Goal: Browse casually: Explore the website without a specific task or goal

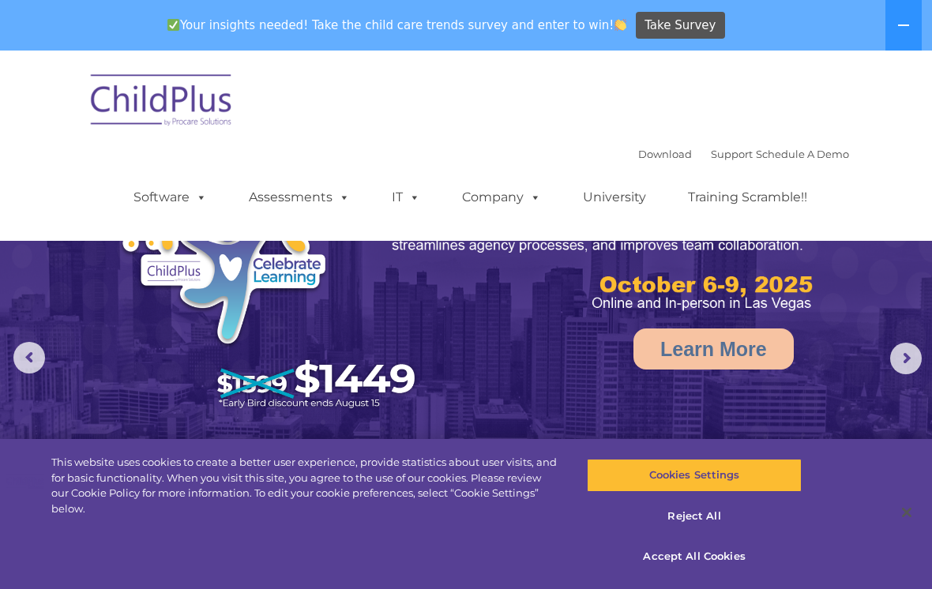
select select "MEDIUM"
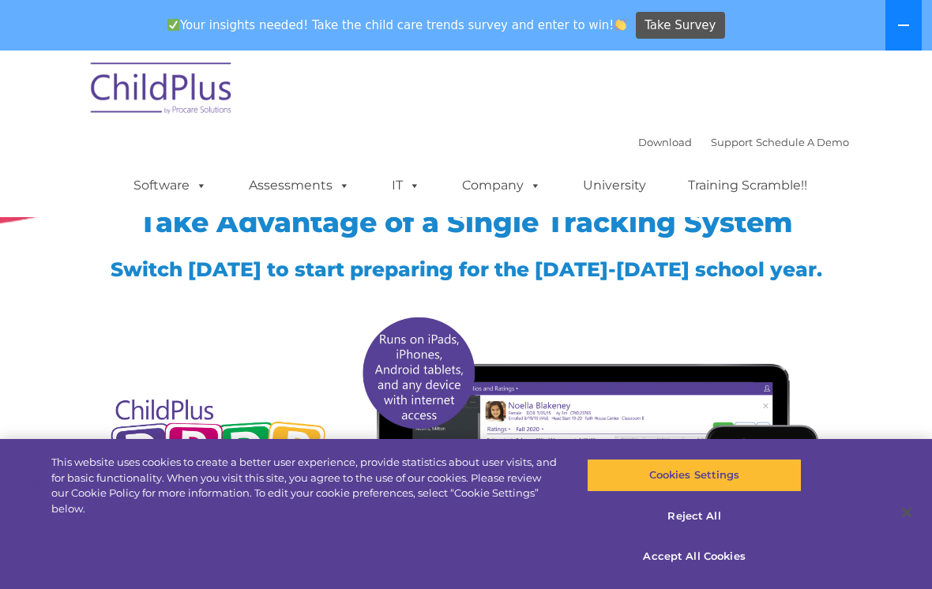
click at [900, 34] on button at bounding box center [903, 25] width 36 height 51
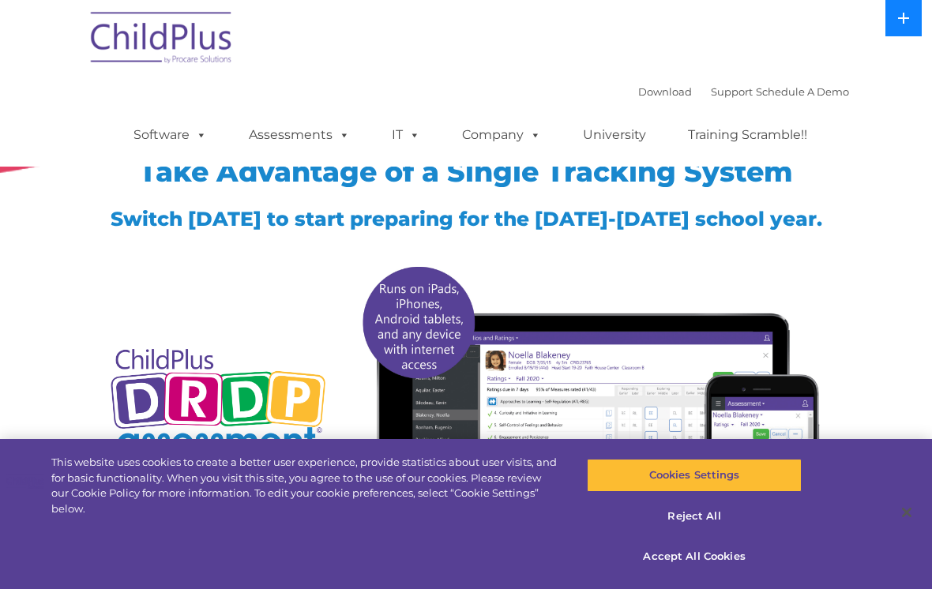
click at [908, 28] on button at bounding box center [903, 18] width 36 height 36
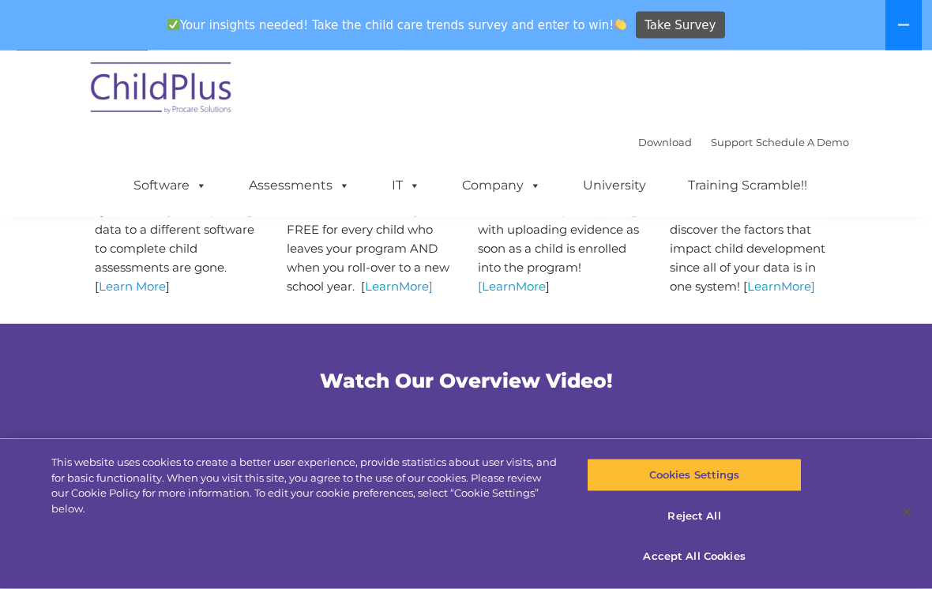
scroll to position [618, 0]
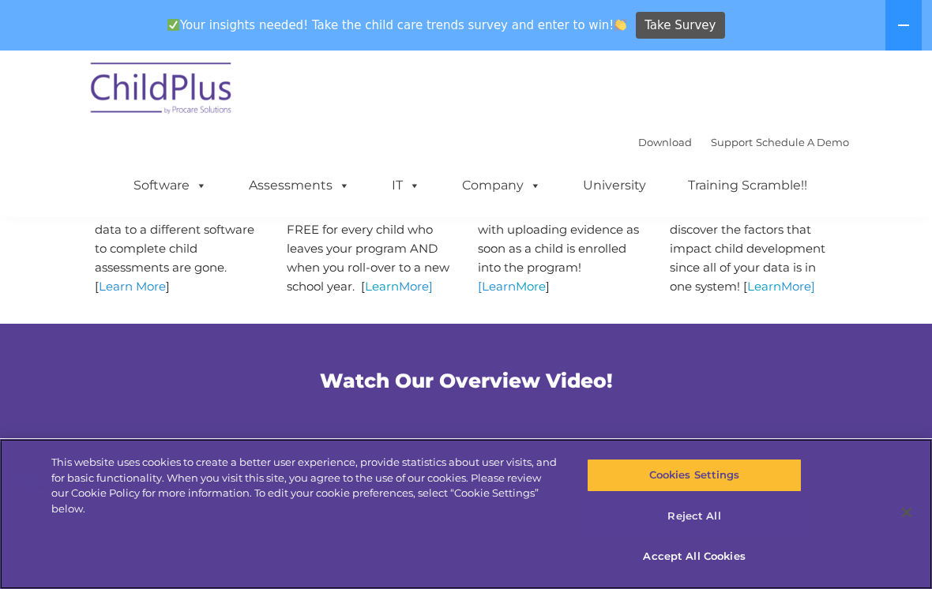
click at [698, 533] on button "Reject All" at bounding box center [694, 516] width 214 height 33
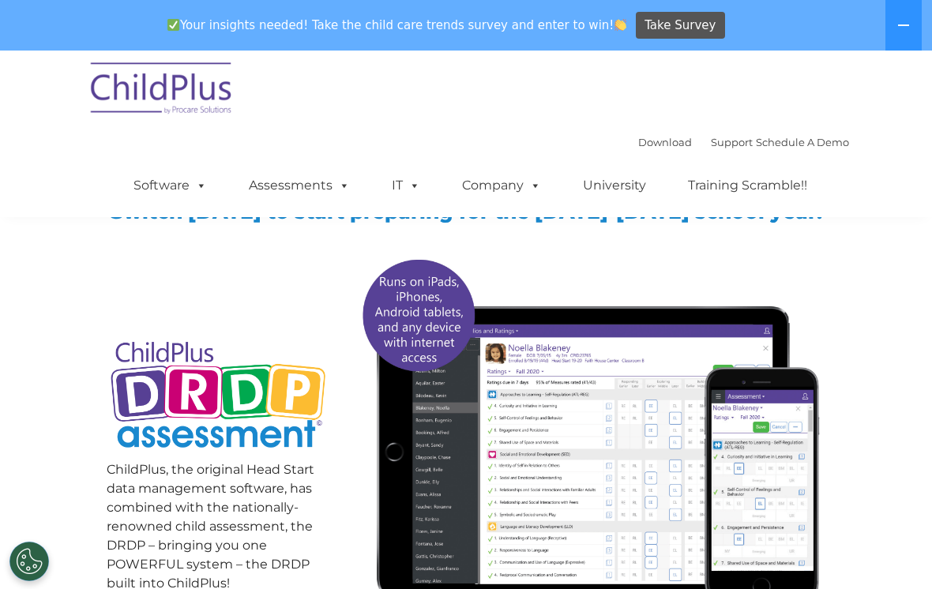
scroll to position [0, 0]
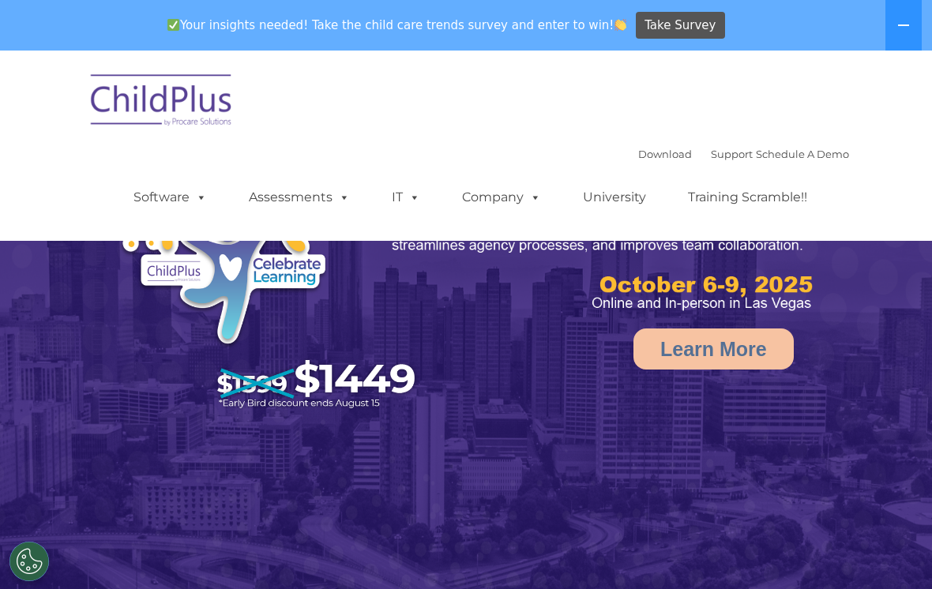
select select "MEDIUM"
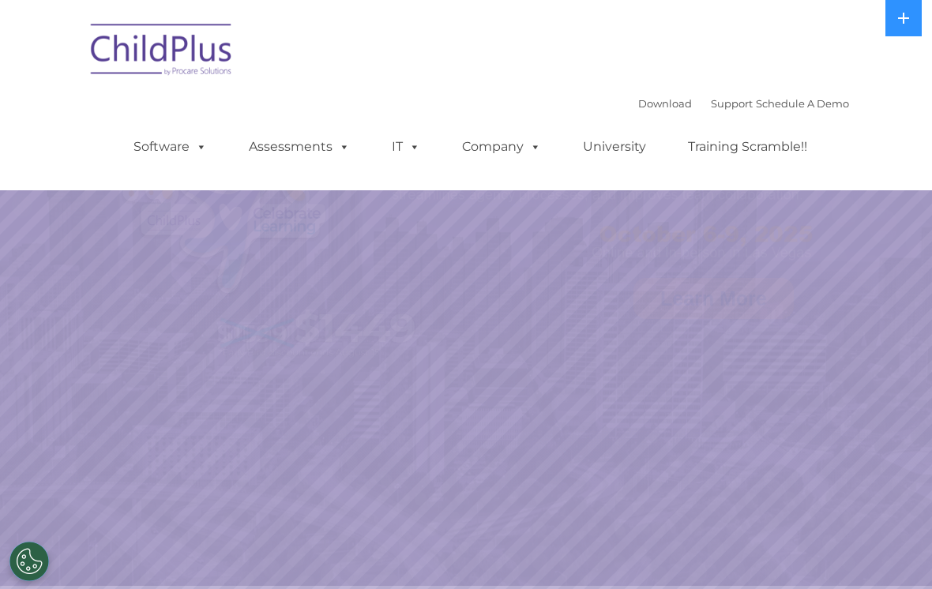
select select "MEDIUM"
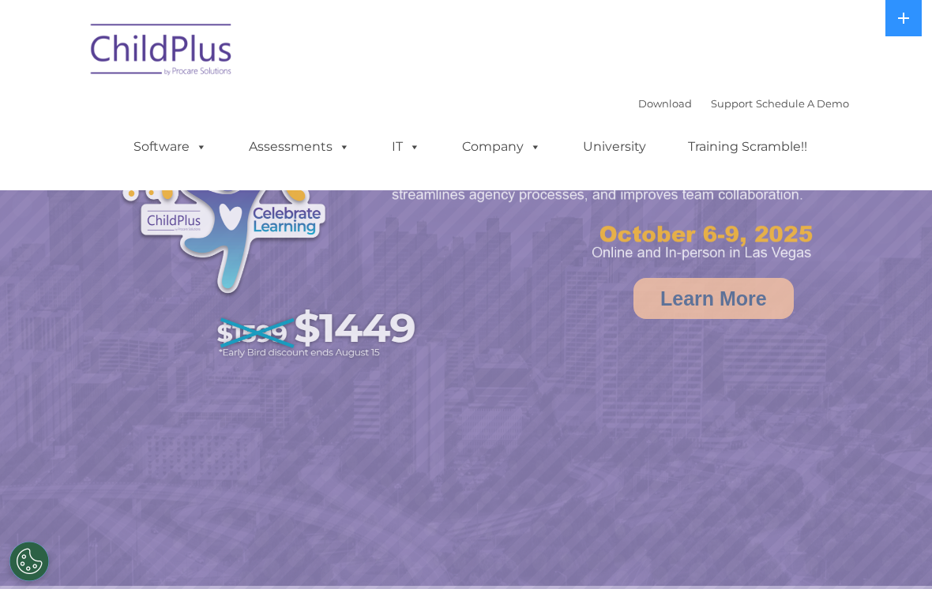
select select "MEDIUM"
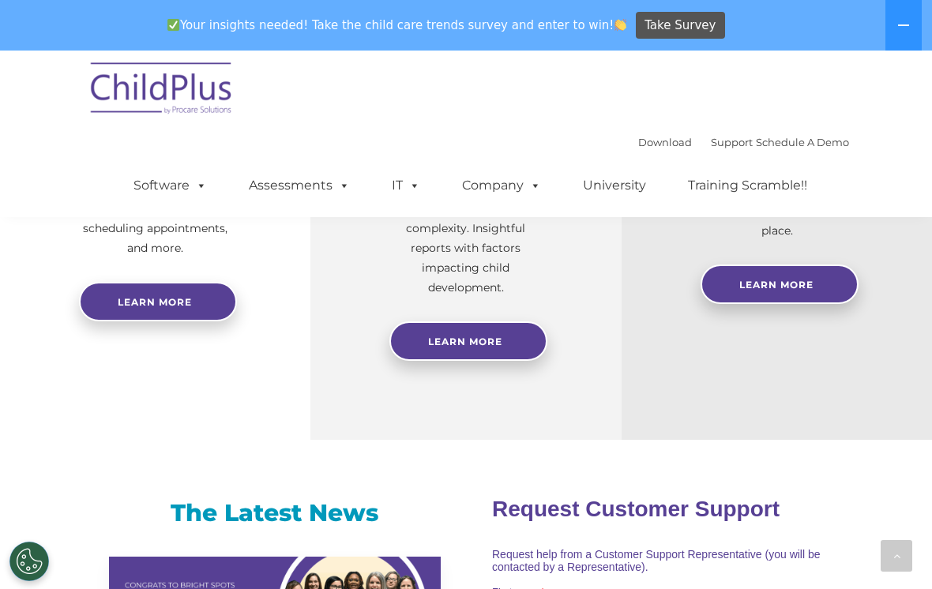
scroll to position [750, 0]
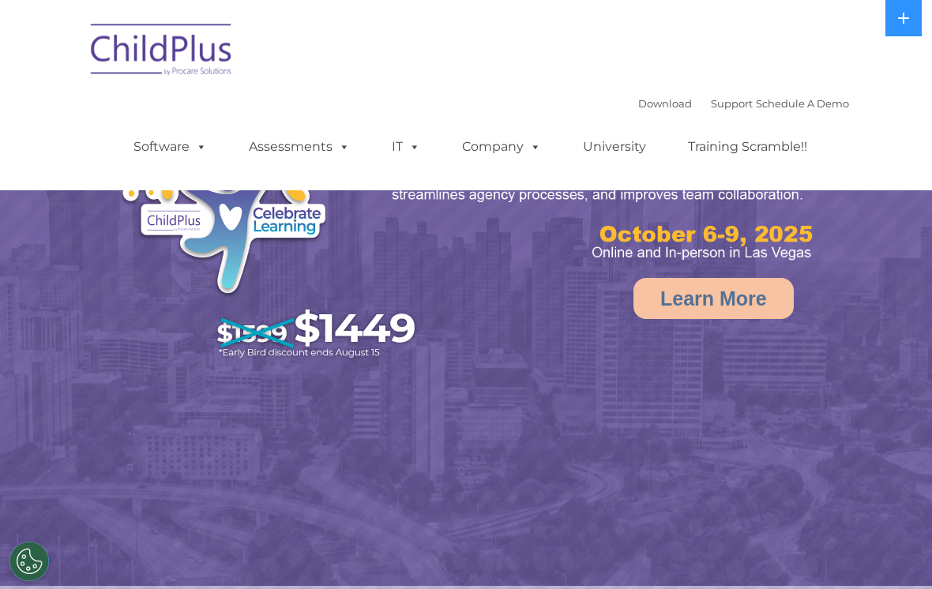
select select "MEDIUM"
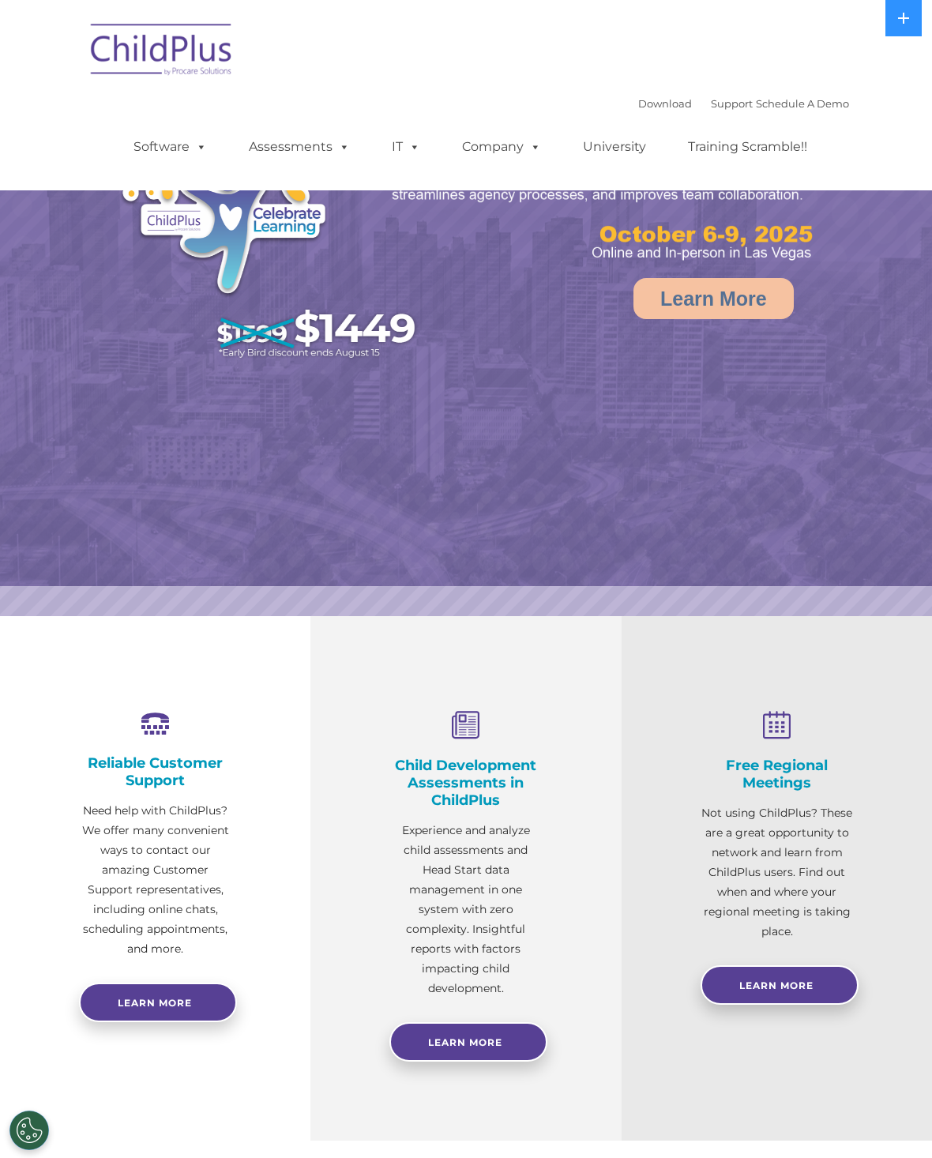
select select "MEDIUM"
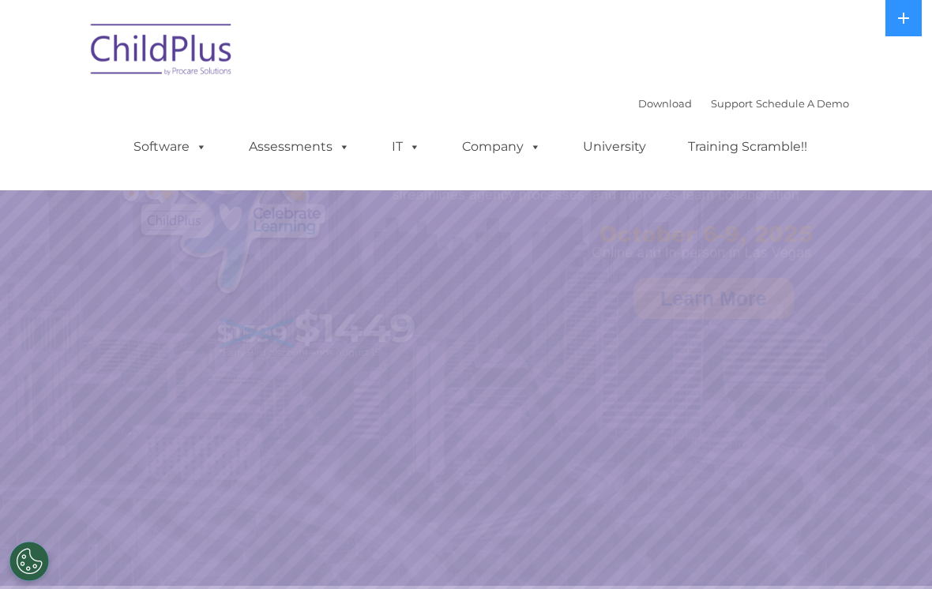
select select "MEDIUM"
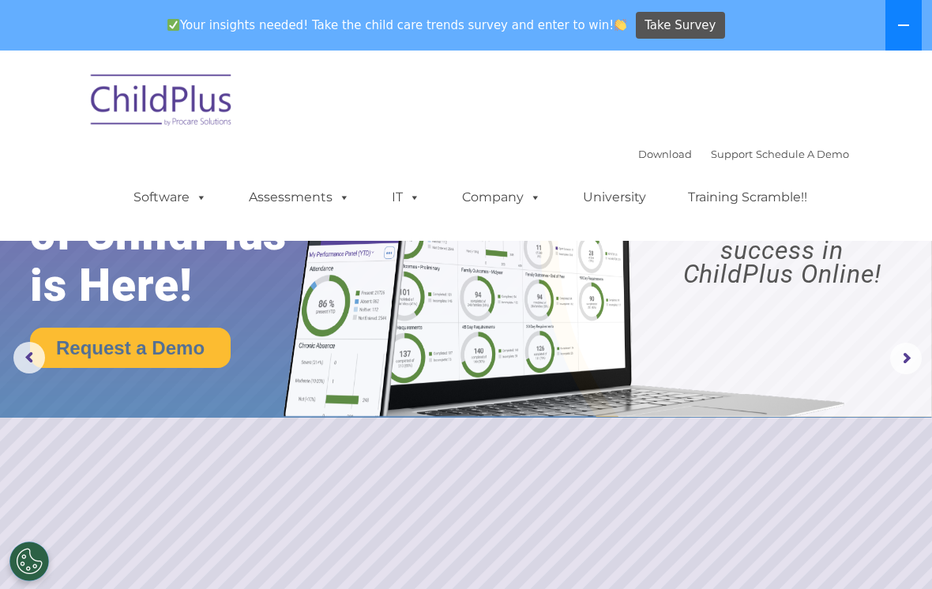
click at [904, 34] on button at bounding box center [903, 25] width 36 height 51
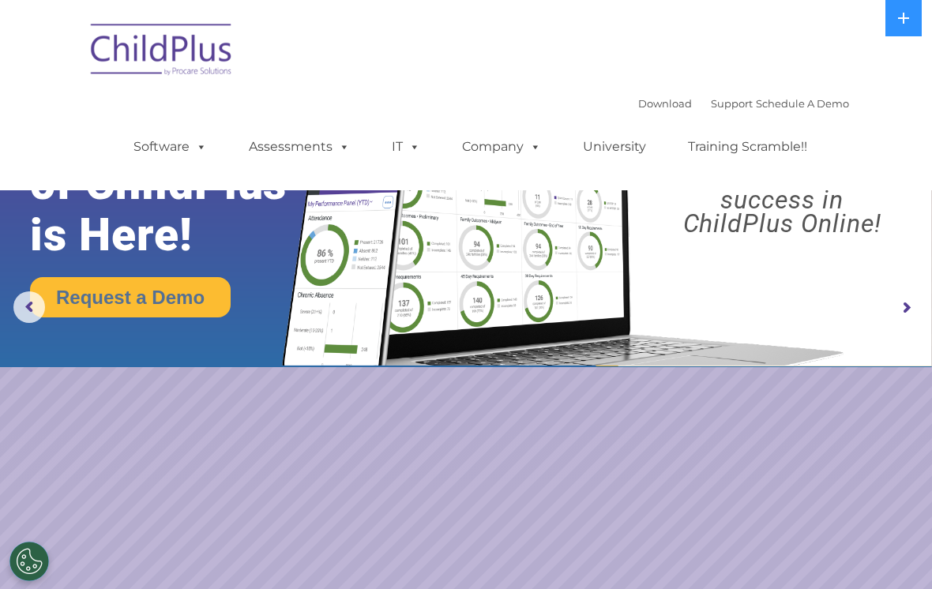
click at [914, 309] on rs-arrow at bounding box center [906, 308] width 32 height 32
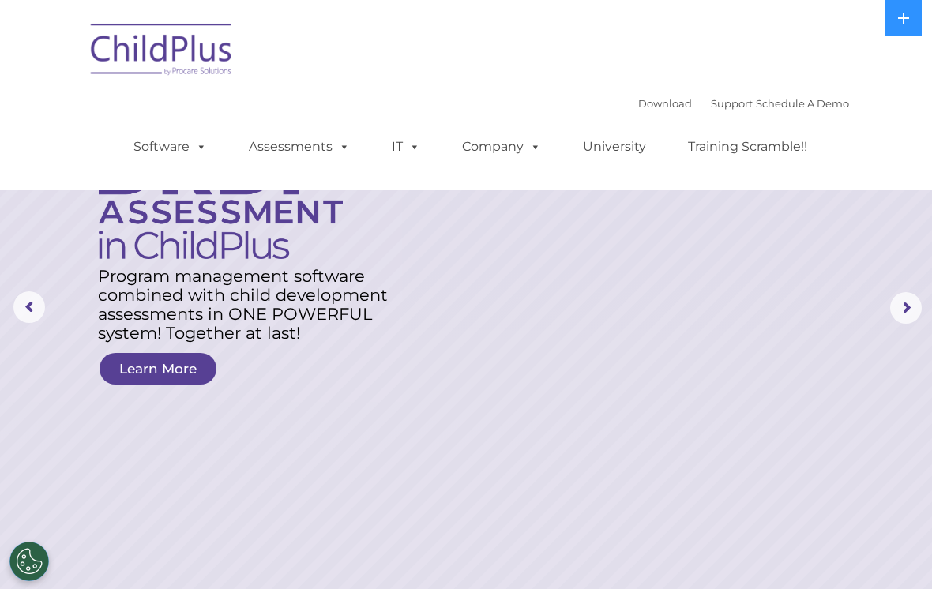
click at [914, 309] on rs-arrow at bounding box center [906, 308] width 32 height 32
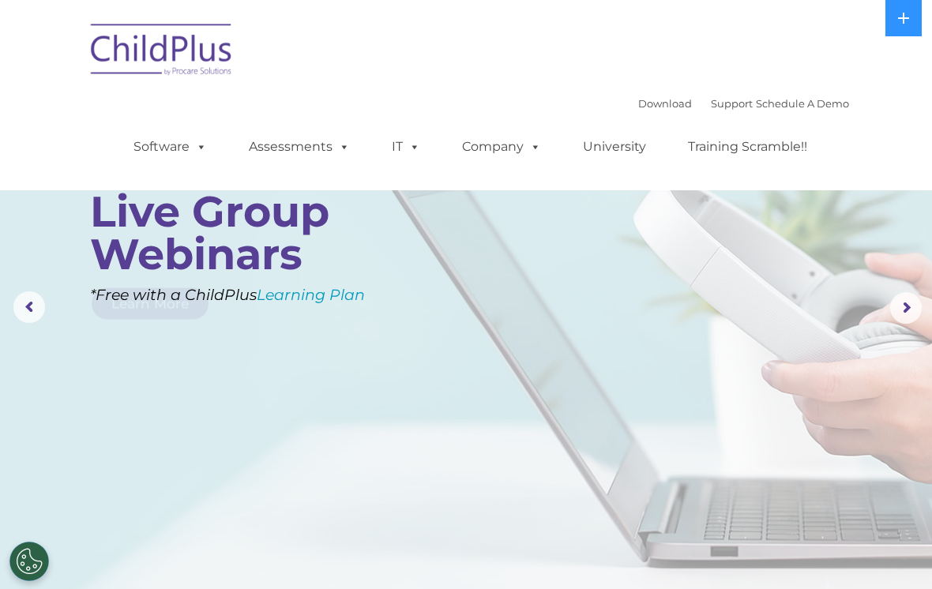
click at [914, 309] on rs-arrow at bounding box center [906, 308] width 32 height 32
